Goal: Task Accomplishment & Management: Complete application form

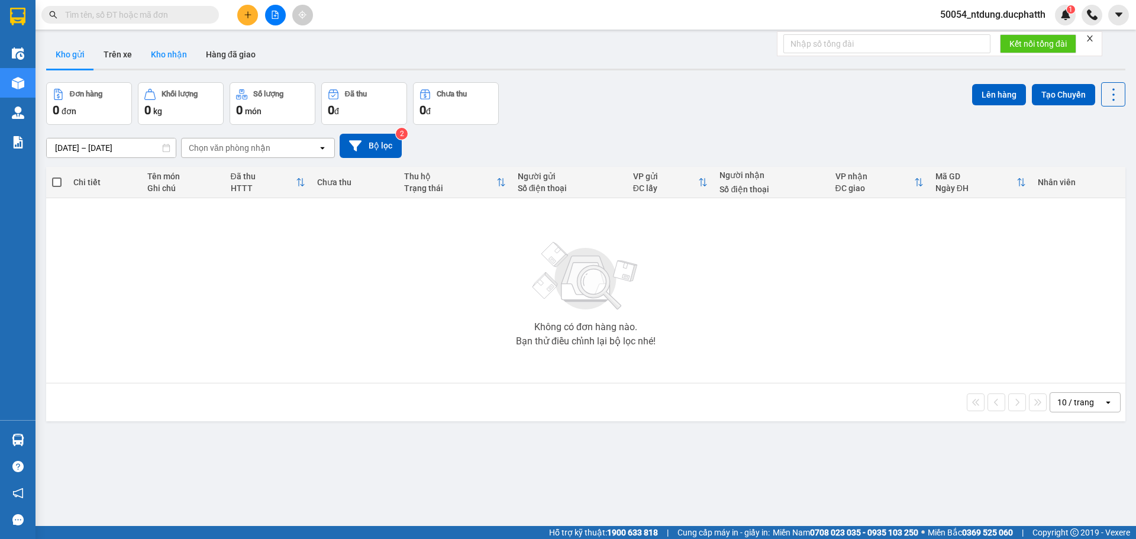
click at [159, 46] on button "Kho nhận" at bounding box center [168, 54] width 55 height 28
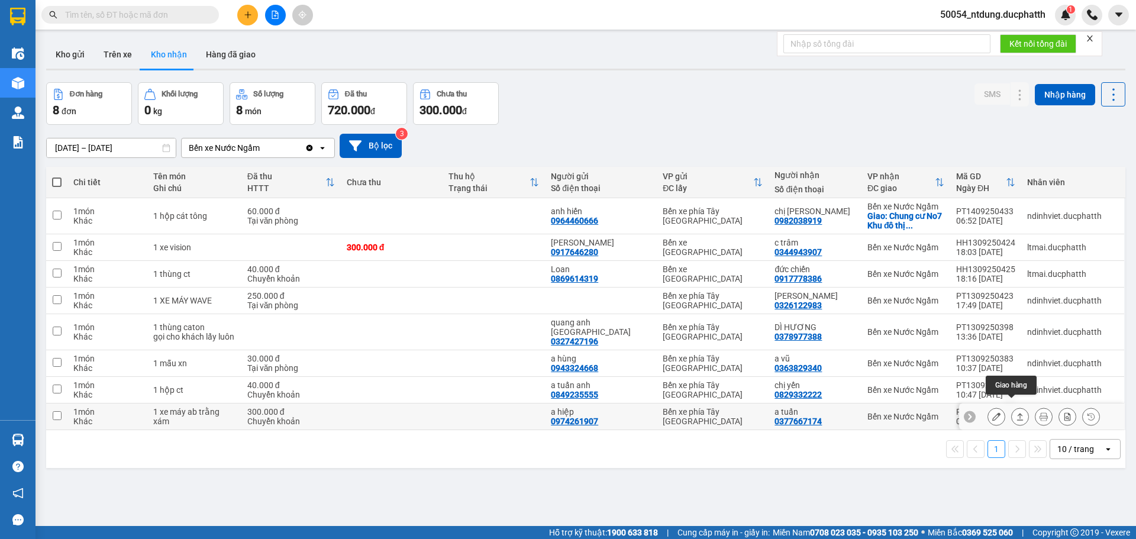
click at [1012, 412] on button at bounding box center [1020, 417] width 17 height 21
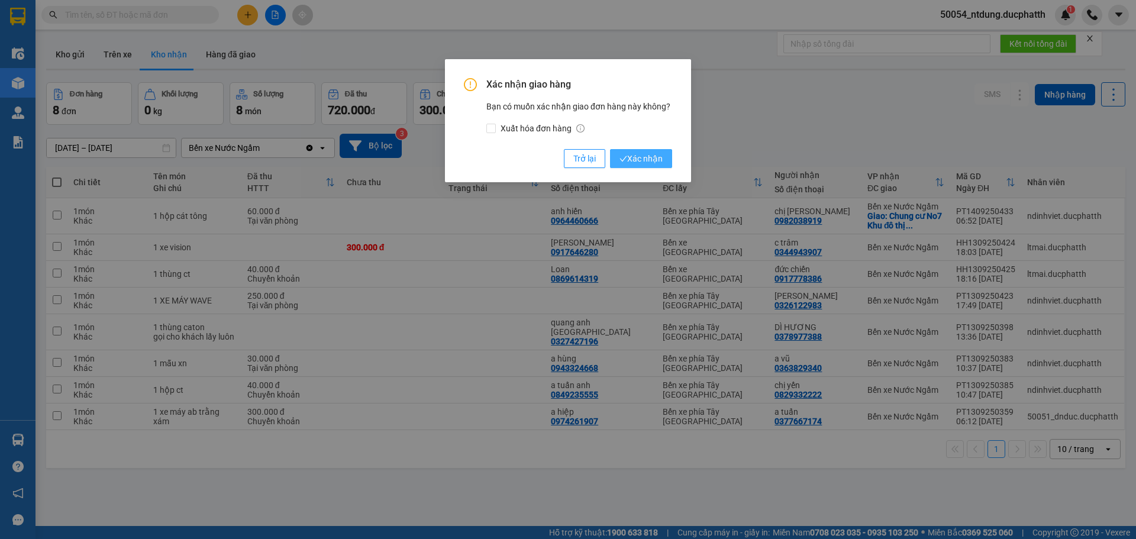
click at [640, 159] on span "Xác nhận" at bounding box center [641, 158] width 43 height 13
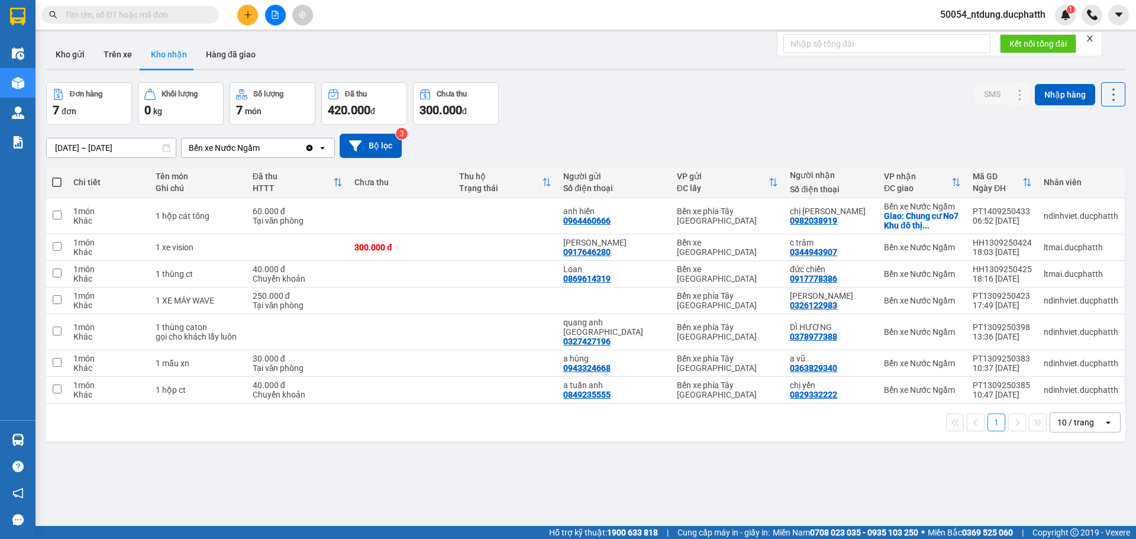
click at [134, 13] on input "text" at bounding box center [135, 14] width 140 height 13
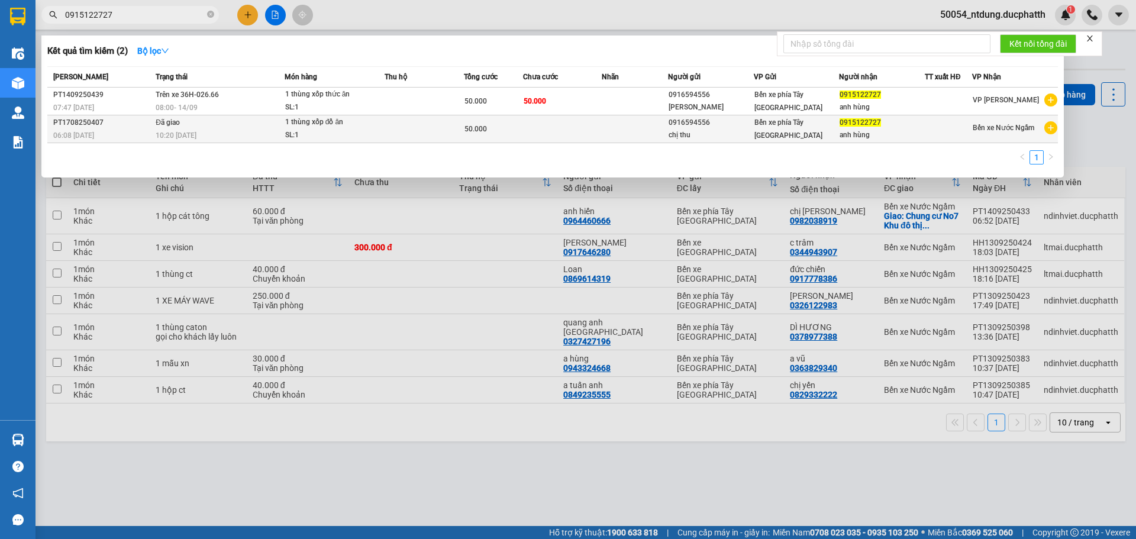
type input "0915122727"
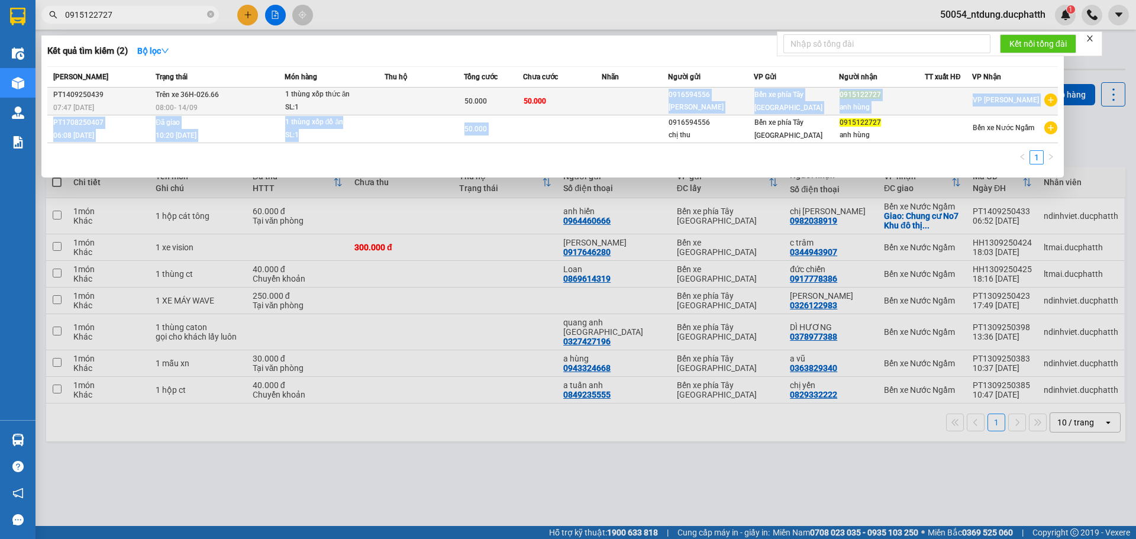
drag, startPoint x: 621, startPoint y: 117, endPoint x: 633, endPoint y: 98, distance: 22.3
click at [633, 98] on tbody "PT1409250439 07:47 [DATE] Trên xe 36H-026.66 08:00 [DATE] 1 thùng xốp thức ăn S…" at bounding box center [552, 116] width 1011 height 56
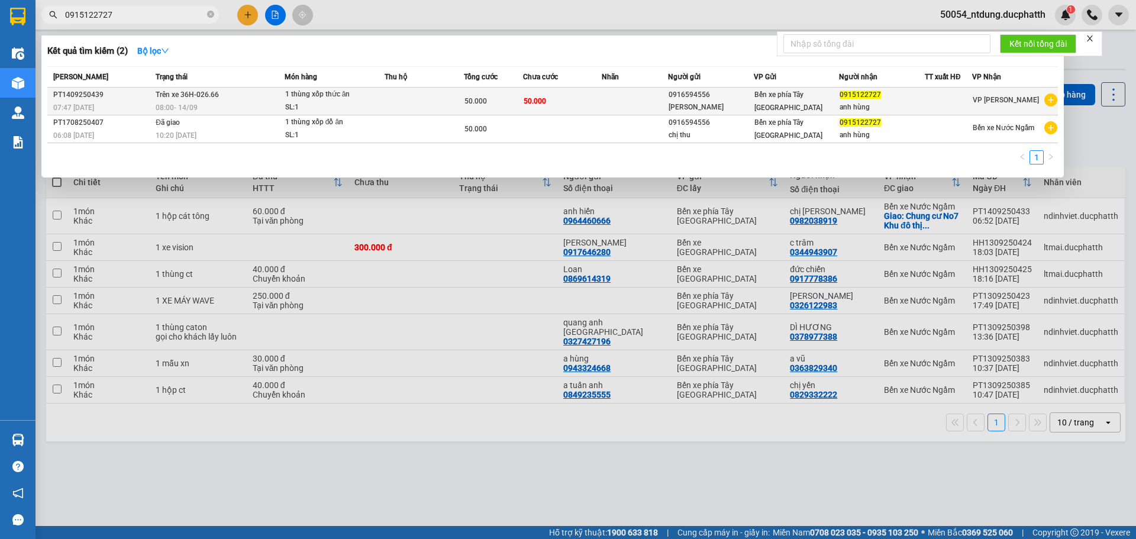
click at [580, 99] on td "50.000" at bounding box center [562, 102] width 79 height 28
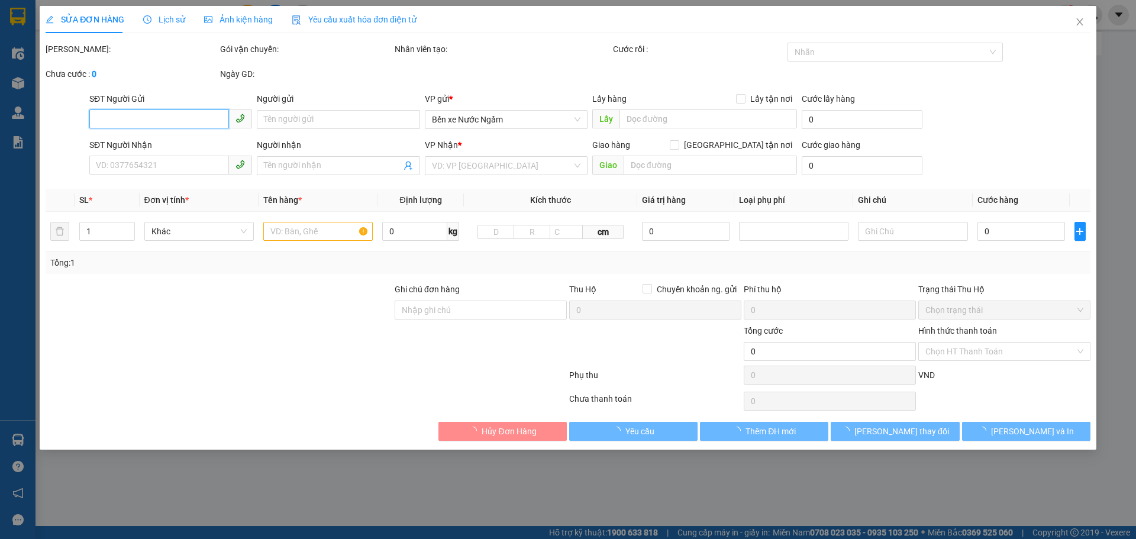
type input "0916594556"
type input "[PERSON_NAME]"
type input "0915122727"
type input "anh hùng"
type input "NNTT"
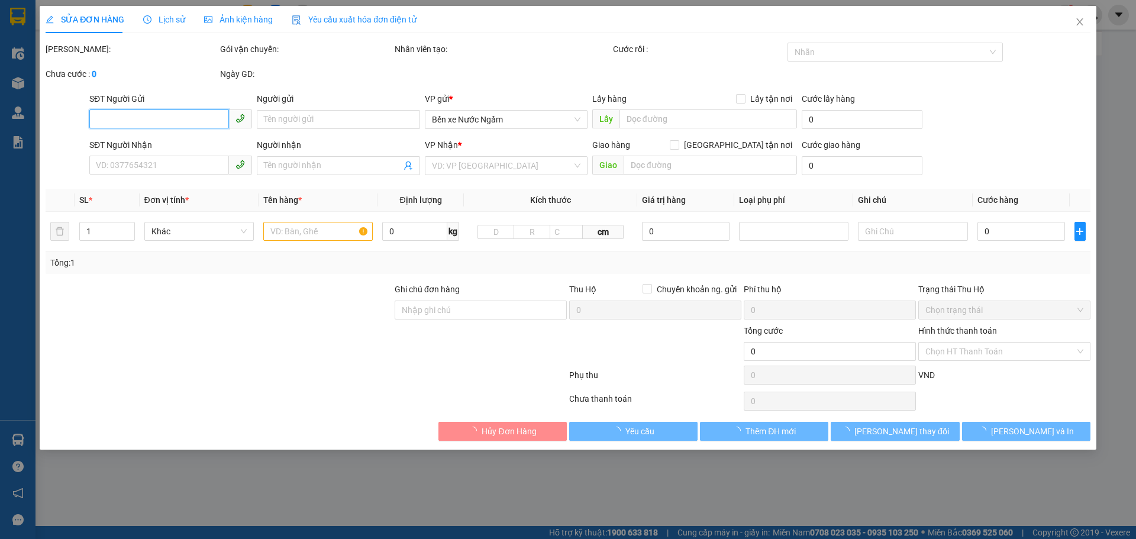
type input "50.000"
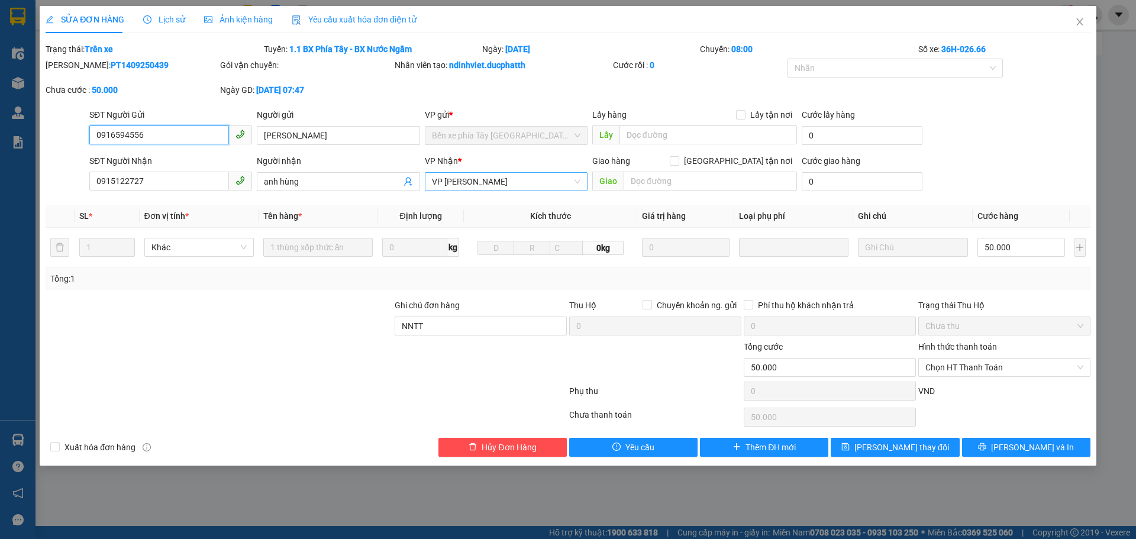
click at [573, 175] on span "VP [PERSON_NAME]" at bounding box center [506, 182] width 149 height 18
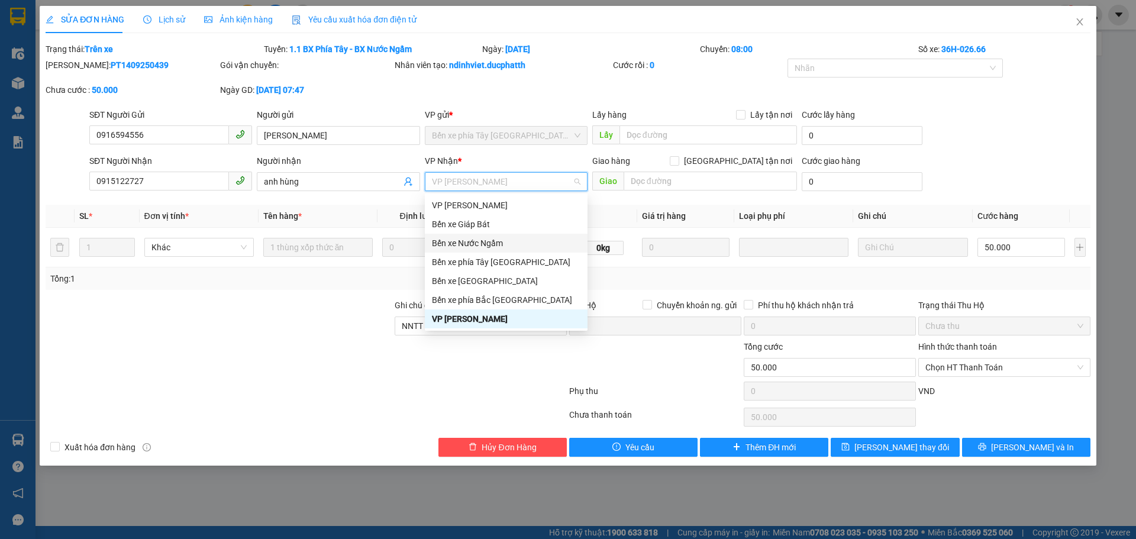
click at [484, 246] on div "Bến xe Nước Ngầm" at bounding box center [506, 243] width 149 height 13
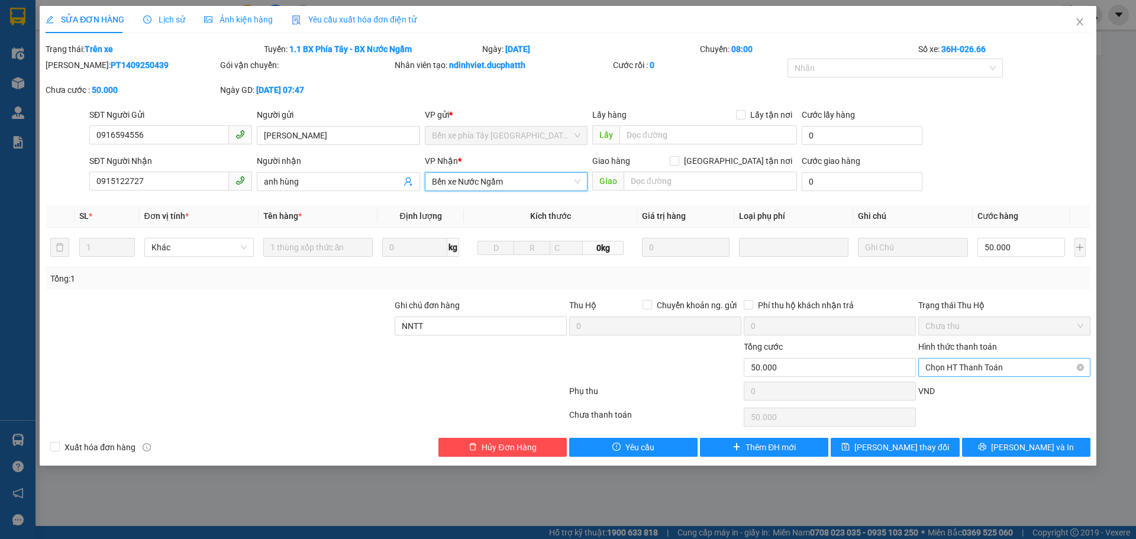
click at [960, 373] on span "Chọn HT Thanh Toán" at bounding box center [1004, 368] width 158 height 18
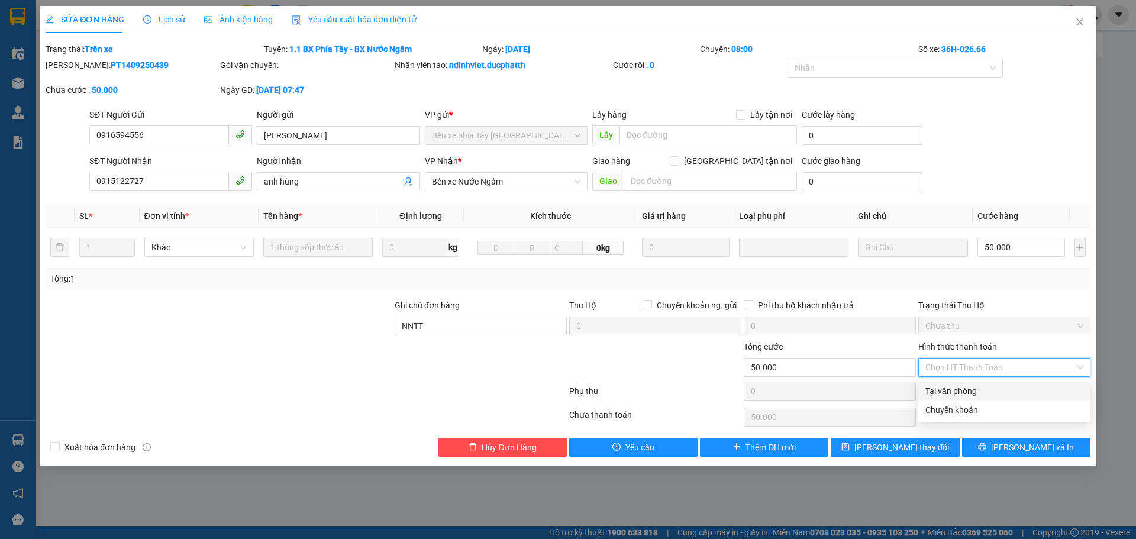
click at [960, 393] on div "Tại văn phòng" at bounding box center [1004, 391] width 158 height 13
type input "0"
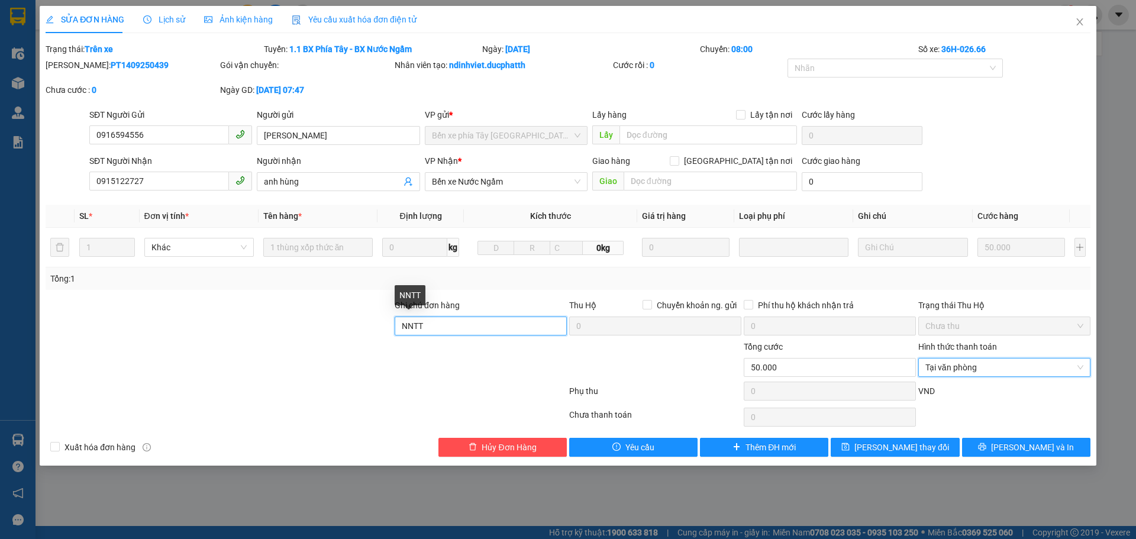
click at [436, 330] on input "NNTT" at bounding box center [481, 326] width 172 height 19
type input "NNTT tm"
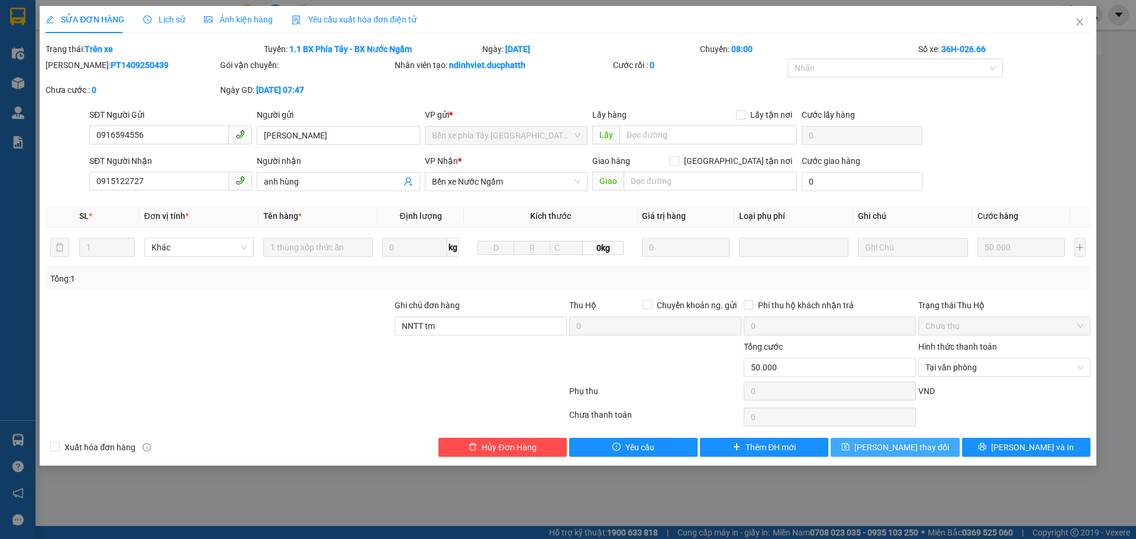
click at [895, 453] on span "[PERSON_NAME] thay đổi" at bounding box center [901, 447] width 95 height 13
